Goal: Obtain resource: Obtain resource

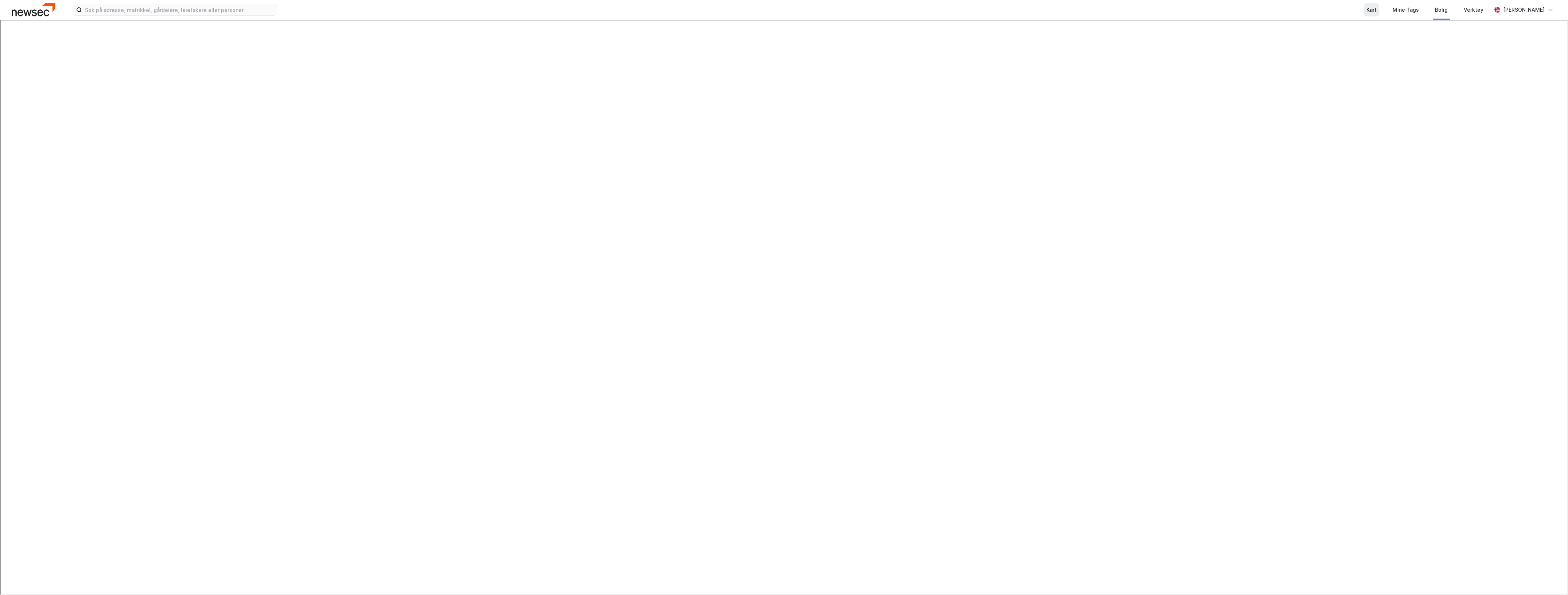
click at [1376, 8] on div "Kart" at bounding box center [1371, 10] width 10 height 9
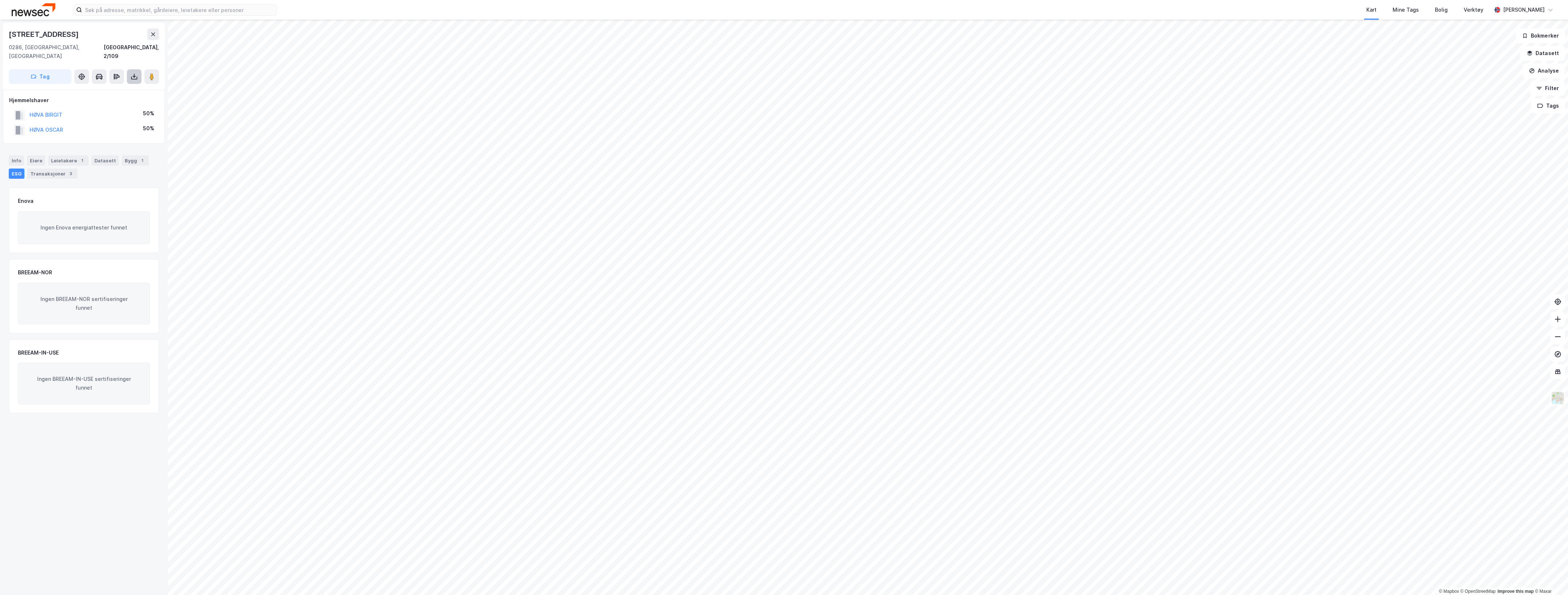
click at [131, 77] on icon at bounding box center [135, 78] width 6 height 3
click at [115, 88] on div "Last ned grunnbok" at bounding box center [97, 91] width 42 height 6
click at [214, 12] on input at bounding box center [180, 10] width 195 height 11
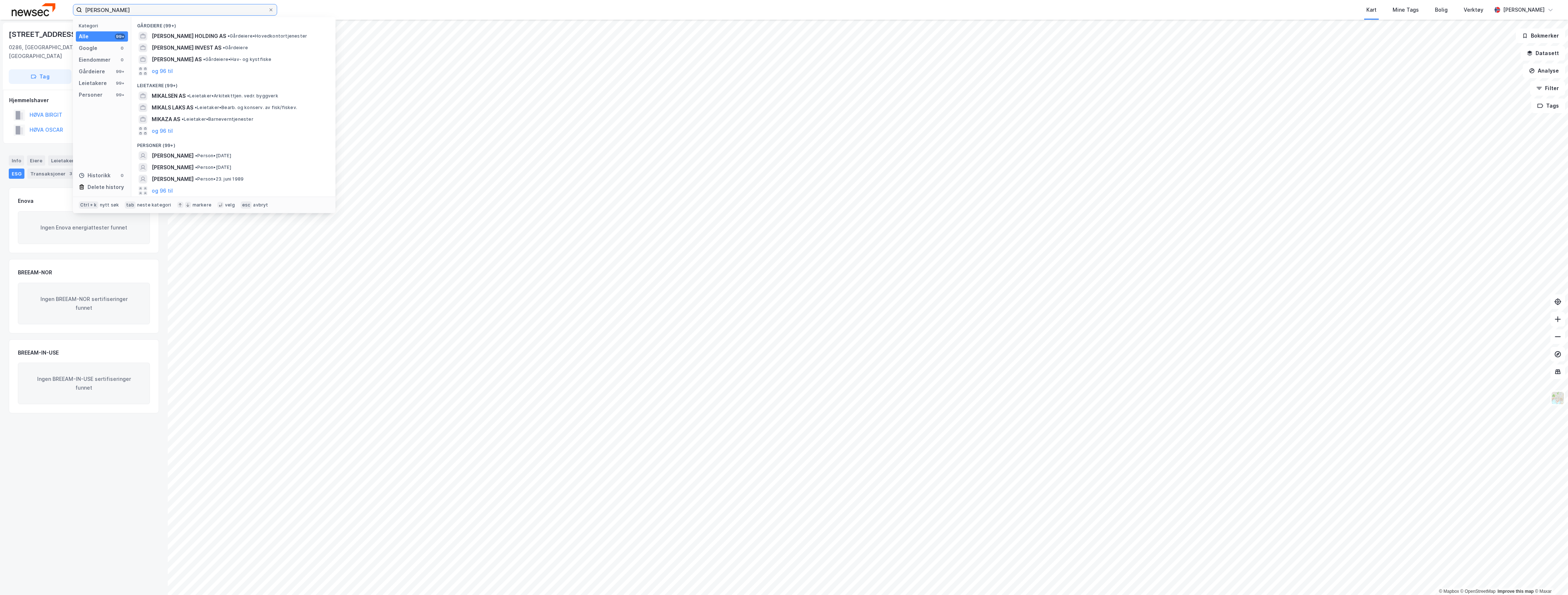
click at [84, 7] on input "[PERSON_NAME]" at bounding box center [175, 10] width 186 height 11
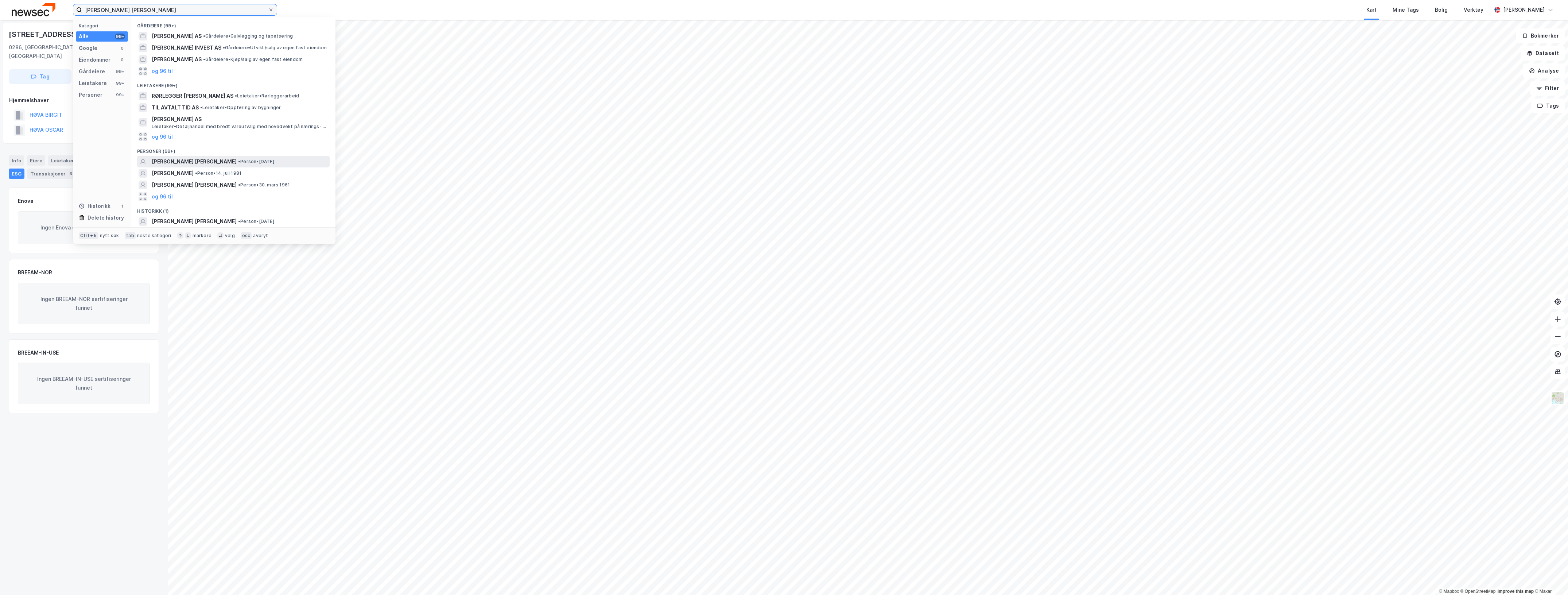
type input "[PERSON_NAME] [PERSON_NAME]"
click at [194, 156] on div "[PERSON_NAME] [PERSON_NAME] • Person • [DATE]" at bounding box center [233, 161] width 192 height 12
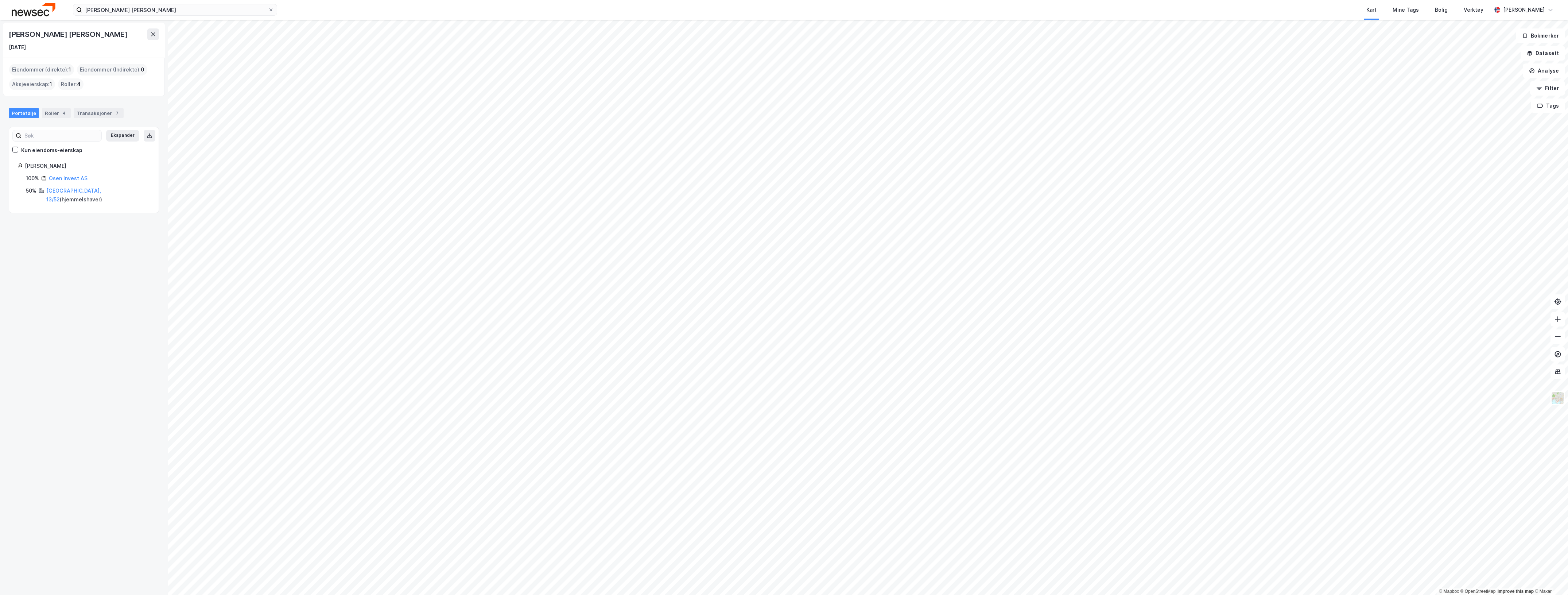
click at [144, 136] on button at bounding box center [149, 135] width 12 height 12
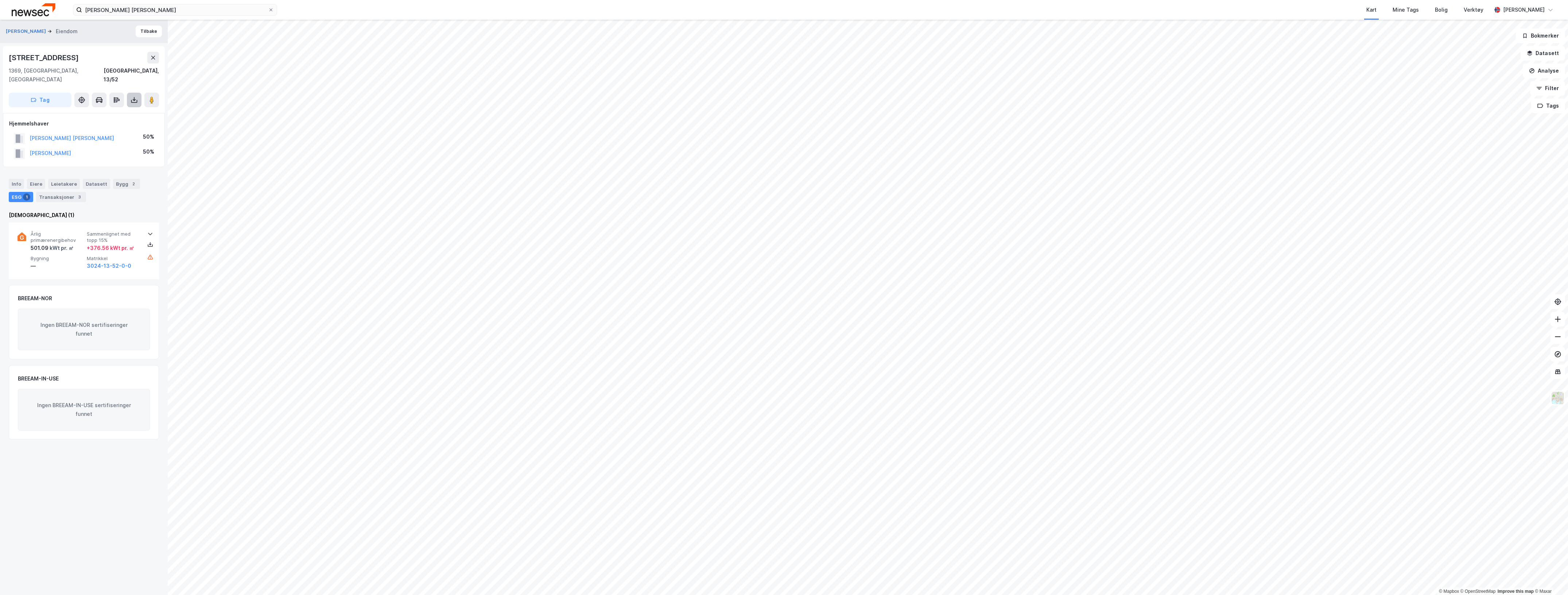
click at [130, 96] on icon at bounding box center [134, 100] width 7 height 7
click at [106, 111] on div "Last ned grunnbok" at bounding box center [97, 114] width 42 height 6
